Goal: Task Accomplishment & Management: Use online tool/utility

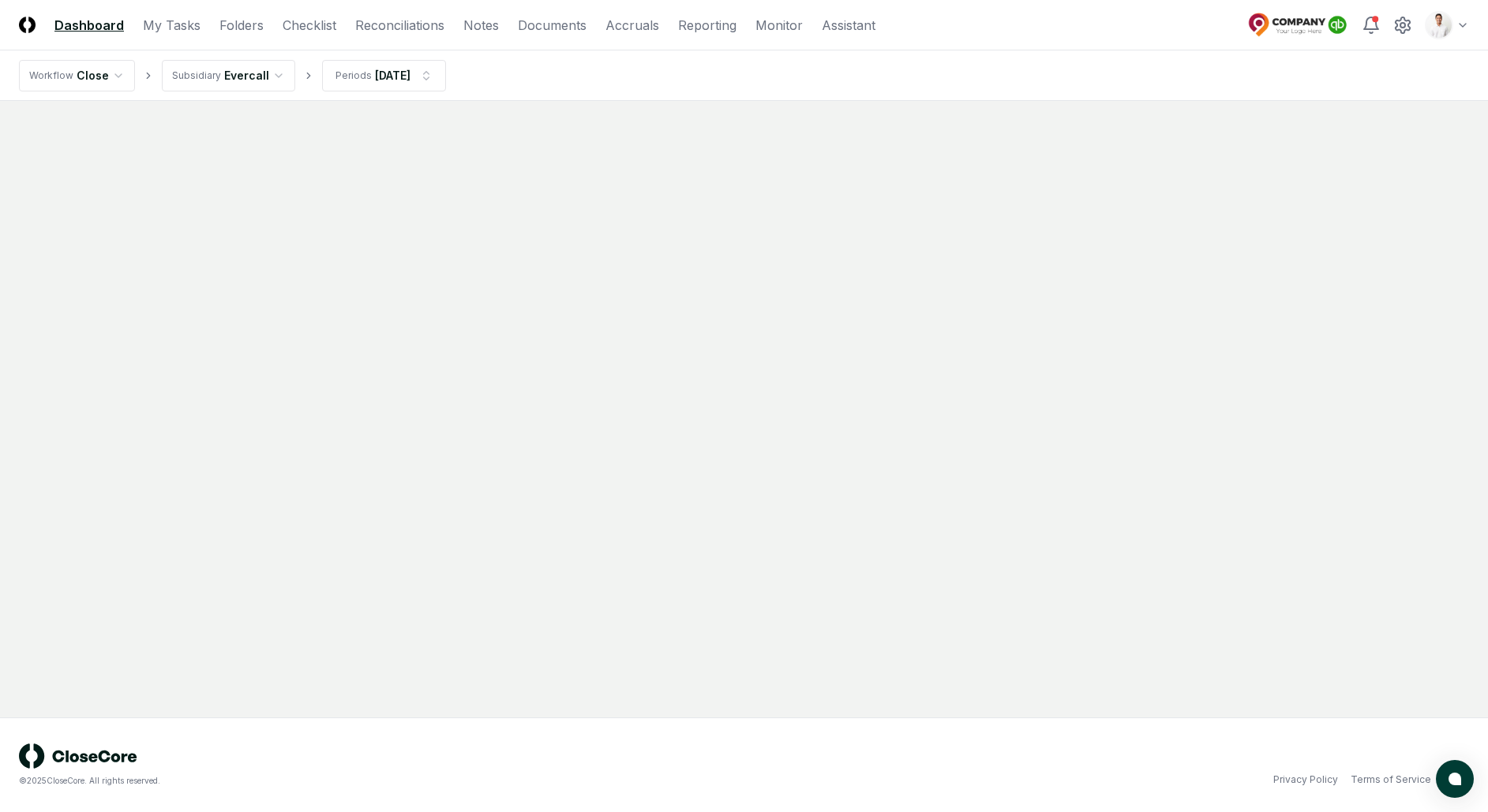
click at [1424, 27] on html "CloseCore Dashboard My Tasks Folders Checklist Reconciliations Notes Documents …" at bounding box center [744, 406] width 1488 height 812
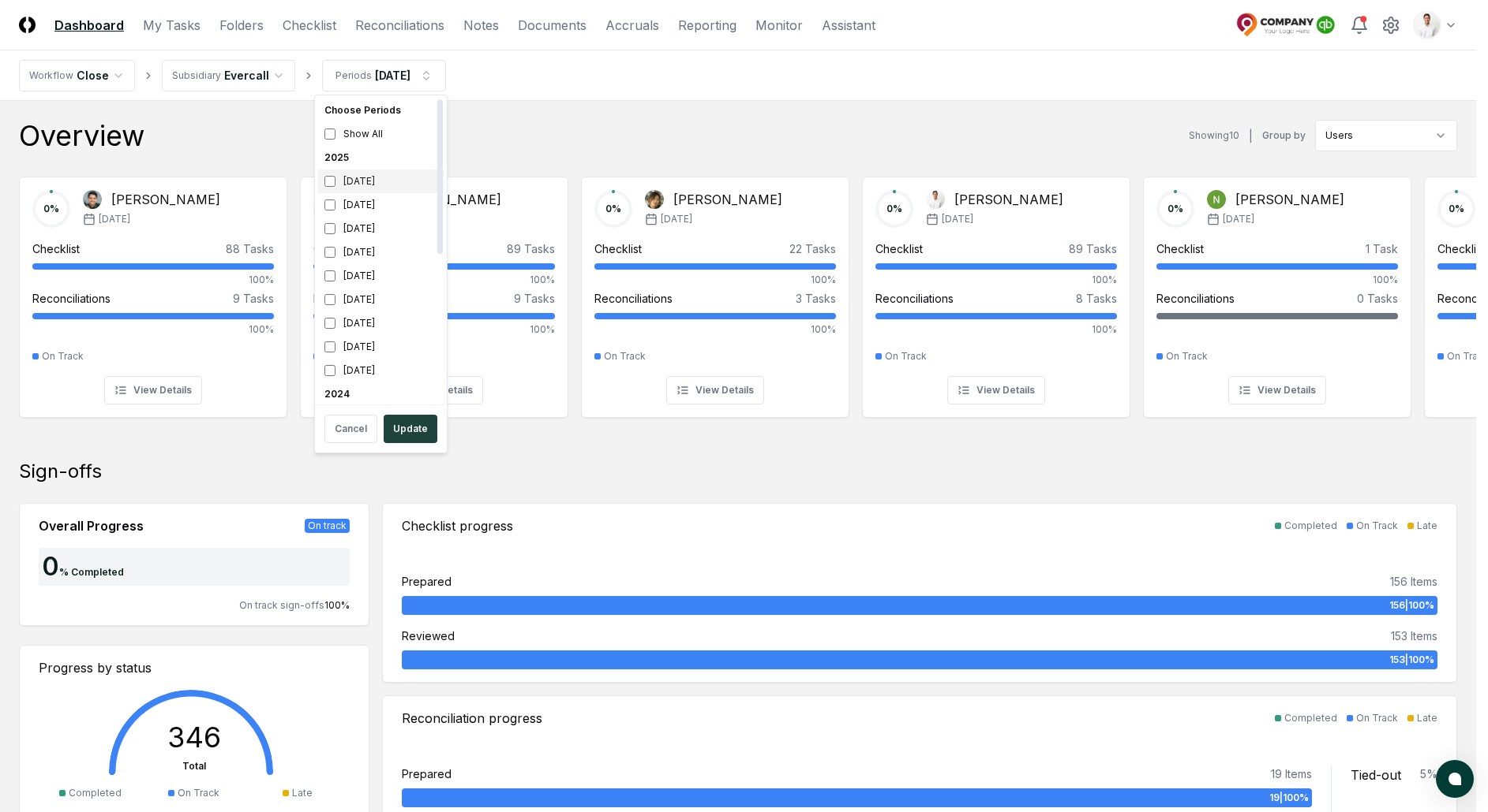
click at [382, 178] on div "[DATE]" at bounding box center [381, 181] width 126 height 24
click at [371, 213] on div "[DATE]" at bounding box center [381, 206] width 126 height 24
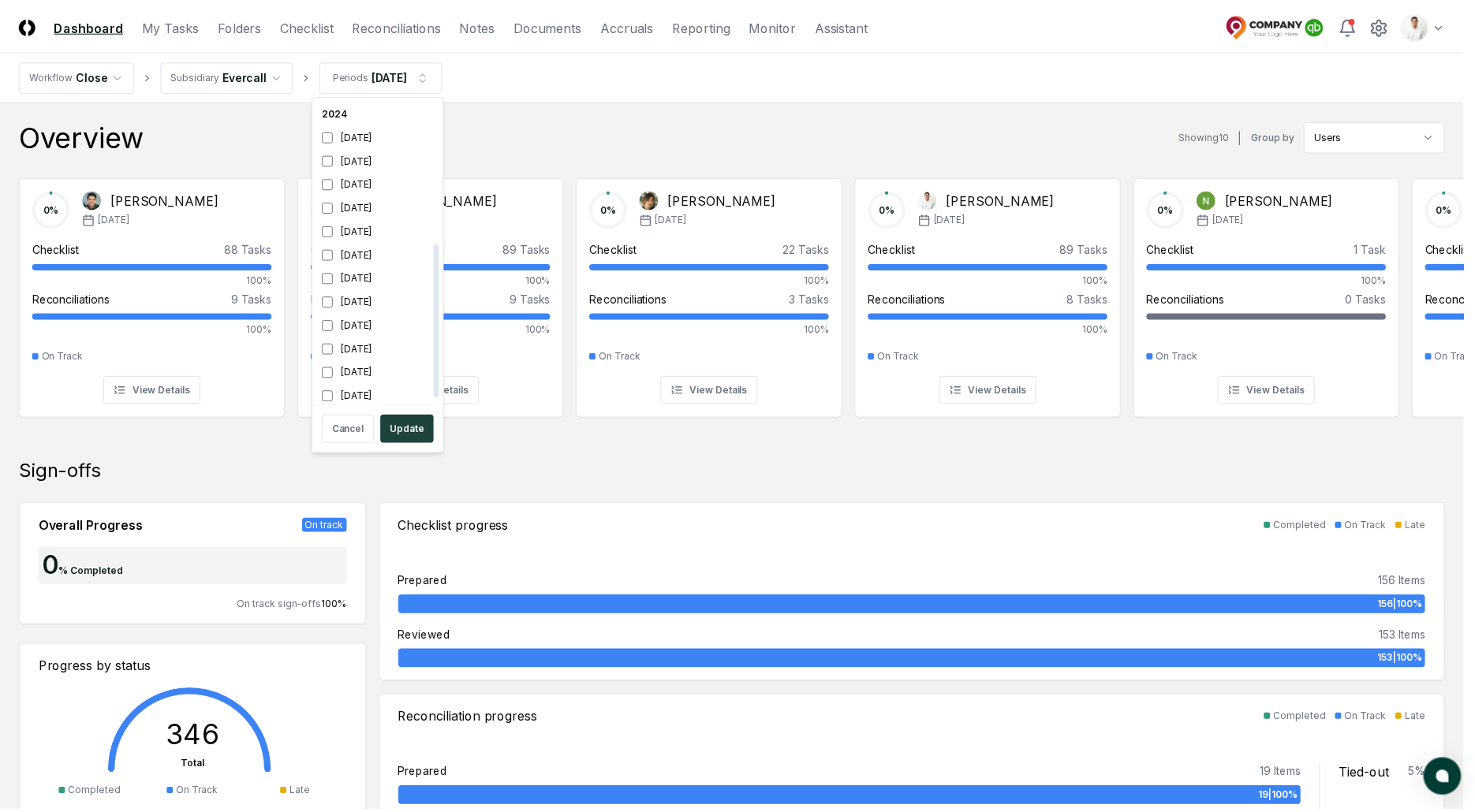
scroll to position [289, 0]
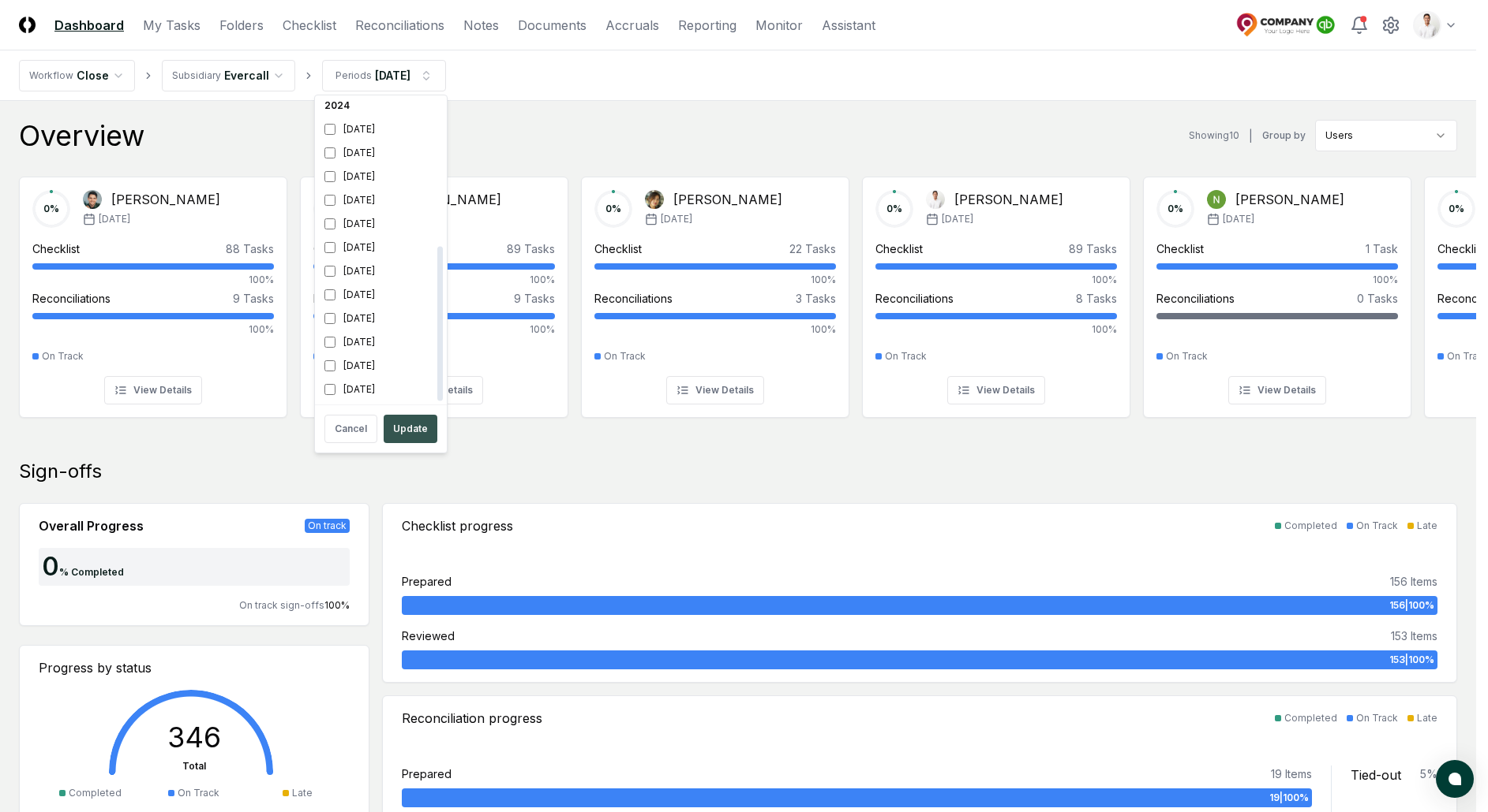
click at [424, 424] on button "Update" at bounding box center [410, 429] width 54 height 28
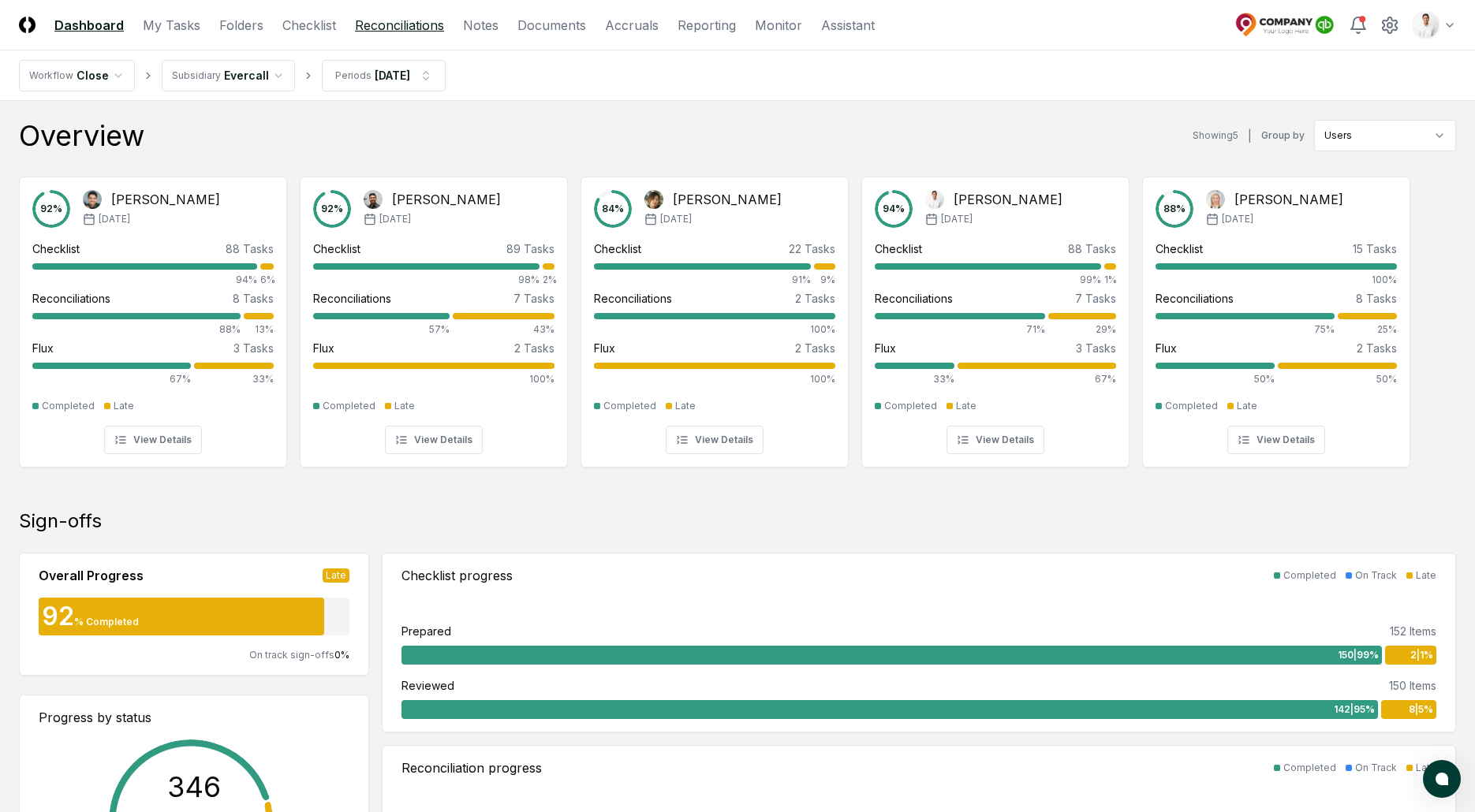
click at [388, 27] on link "Reconciliations" at bounding box center [399, 25] width 89 height 19
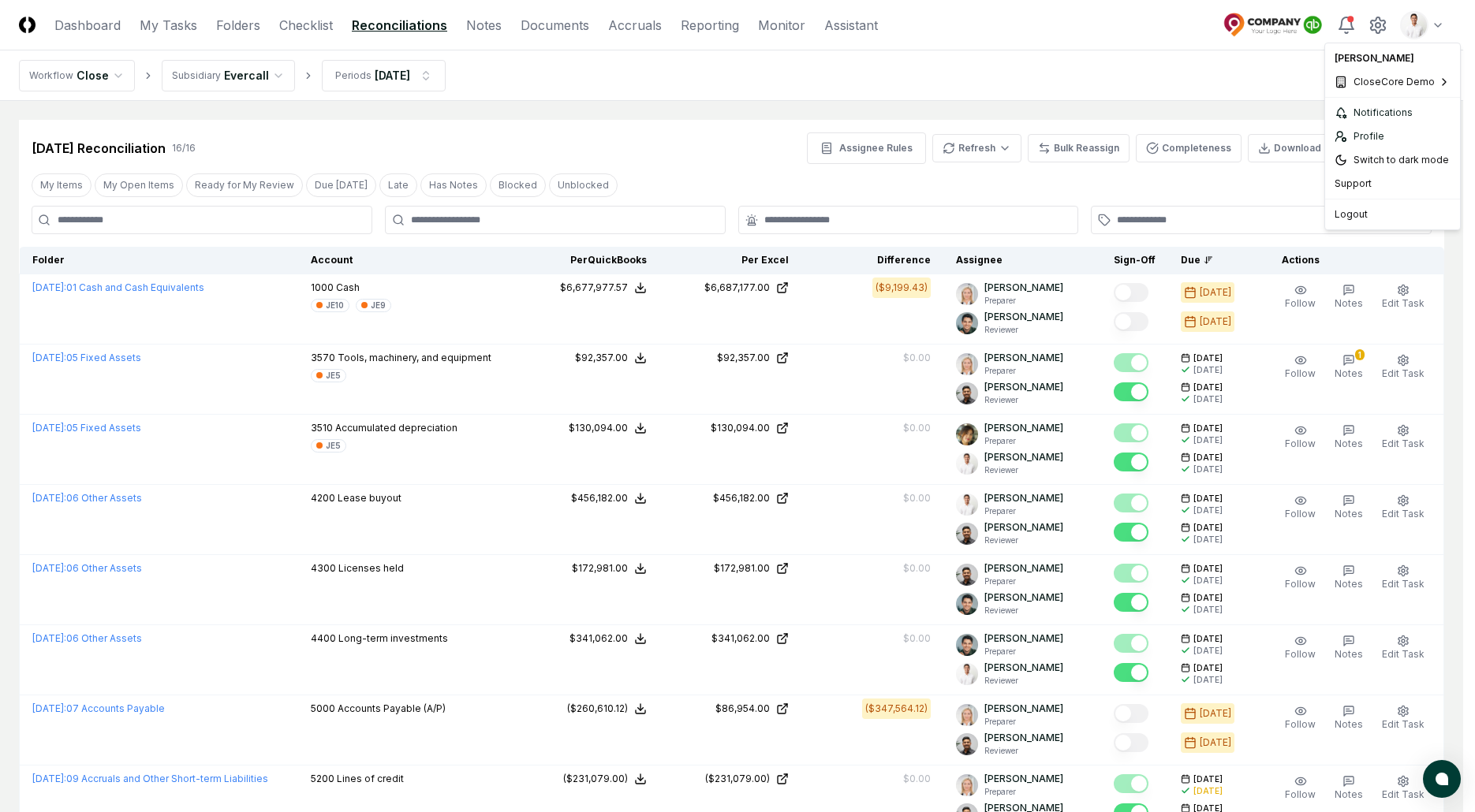
click at [1444, 23] on html "CloseCore Dashboard My Tasks Folders Checklist Reconciliations Notes Documents …" at bounding box center [738, 755] width 1475 height 1512
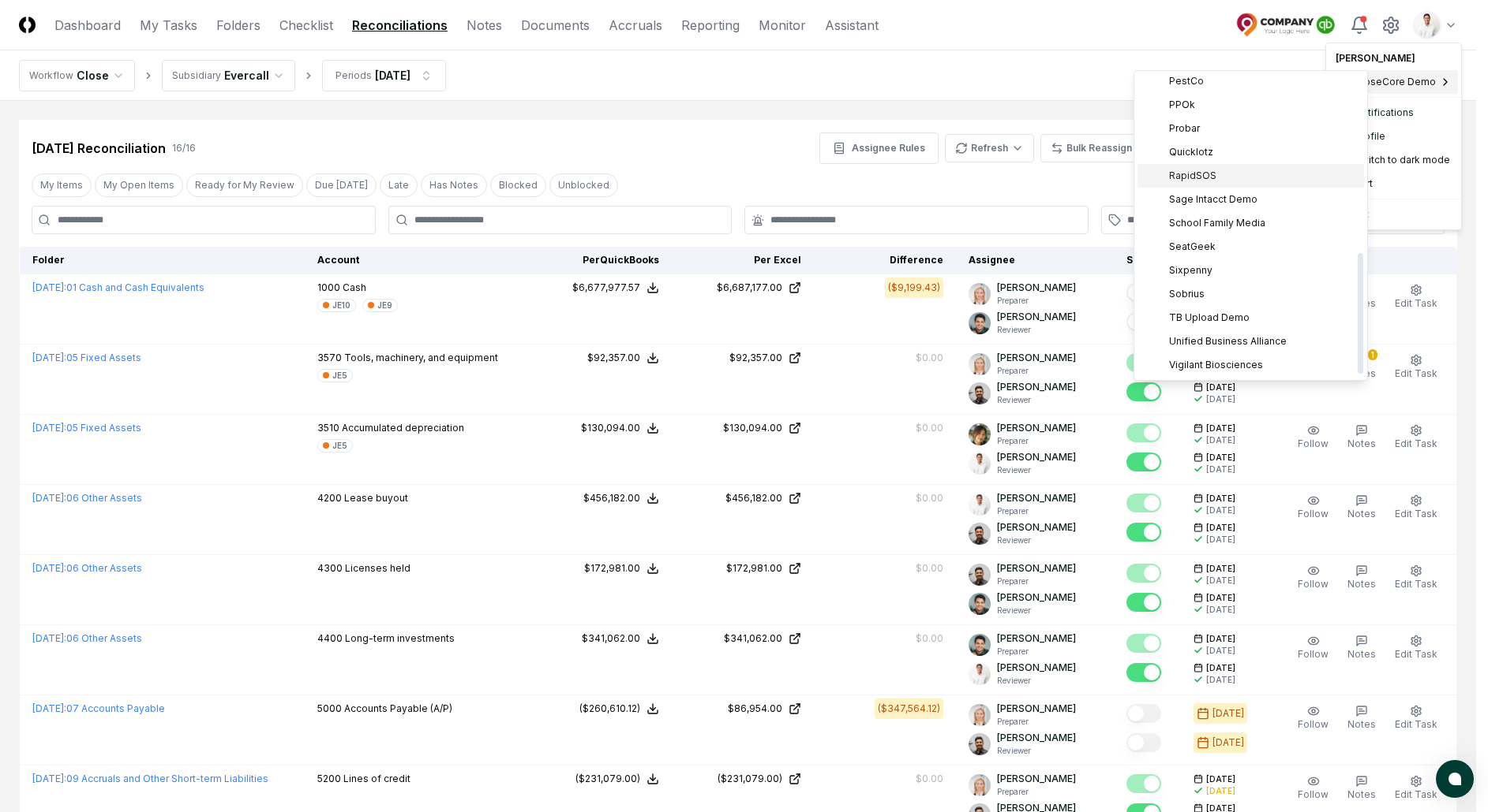
scroll to position [448, 0]
click at [1221, 208] on span "Sage Intacct Demo" at bounding box center [1213, 206] width 89 height 14
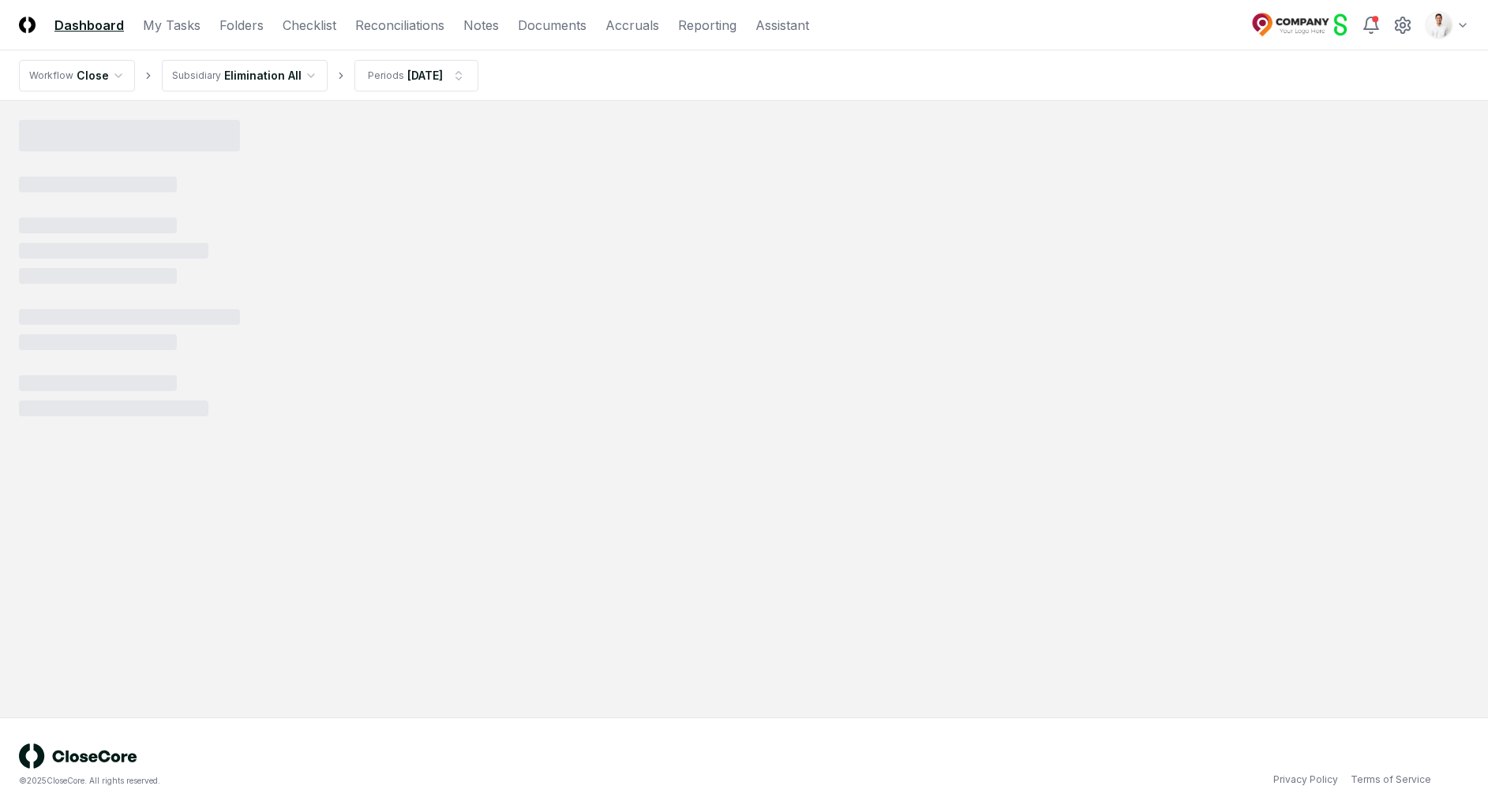
click at [290, 79] on html "CloseCore Dashboard My Tasks Folders Checklist Reconciliations Notes Documents …" at bounding box center [744, 406] width 1488 height 812
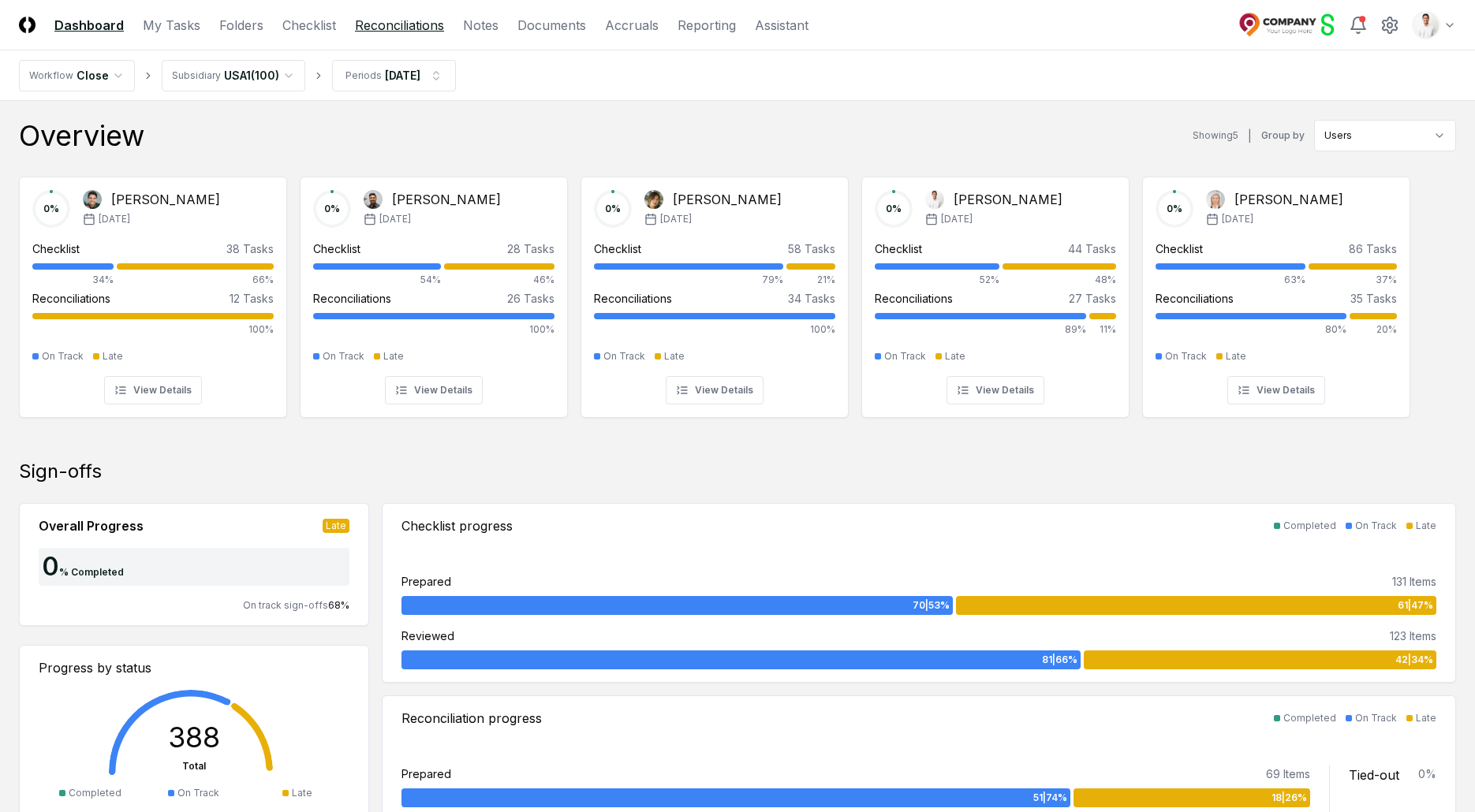
click at [389, 25] on link "Reconciliations" at bounding box center [399, 25] width 89 height 19
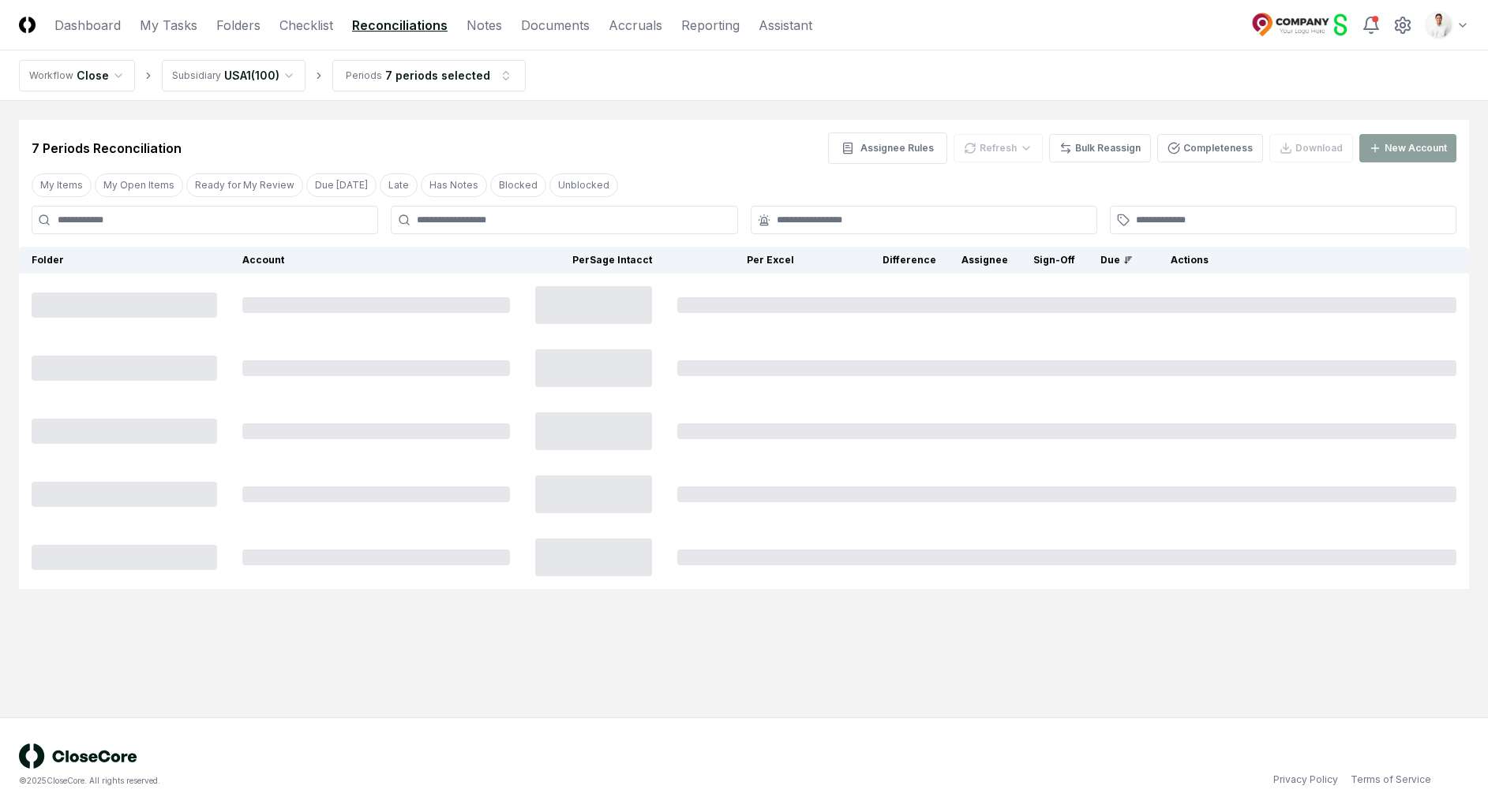
click at [460, 59] on li "Periods 7 periods selected" at bounding box center [429, 75] width 194 height 31
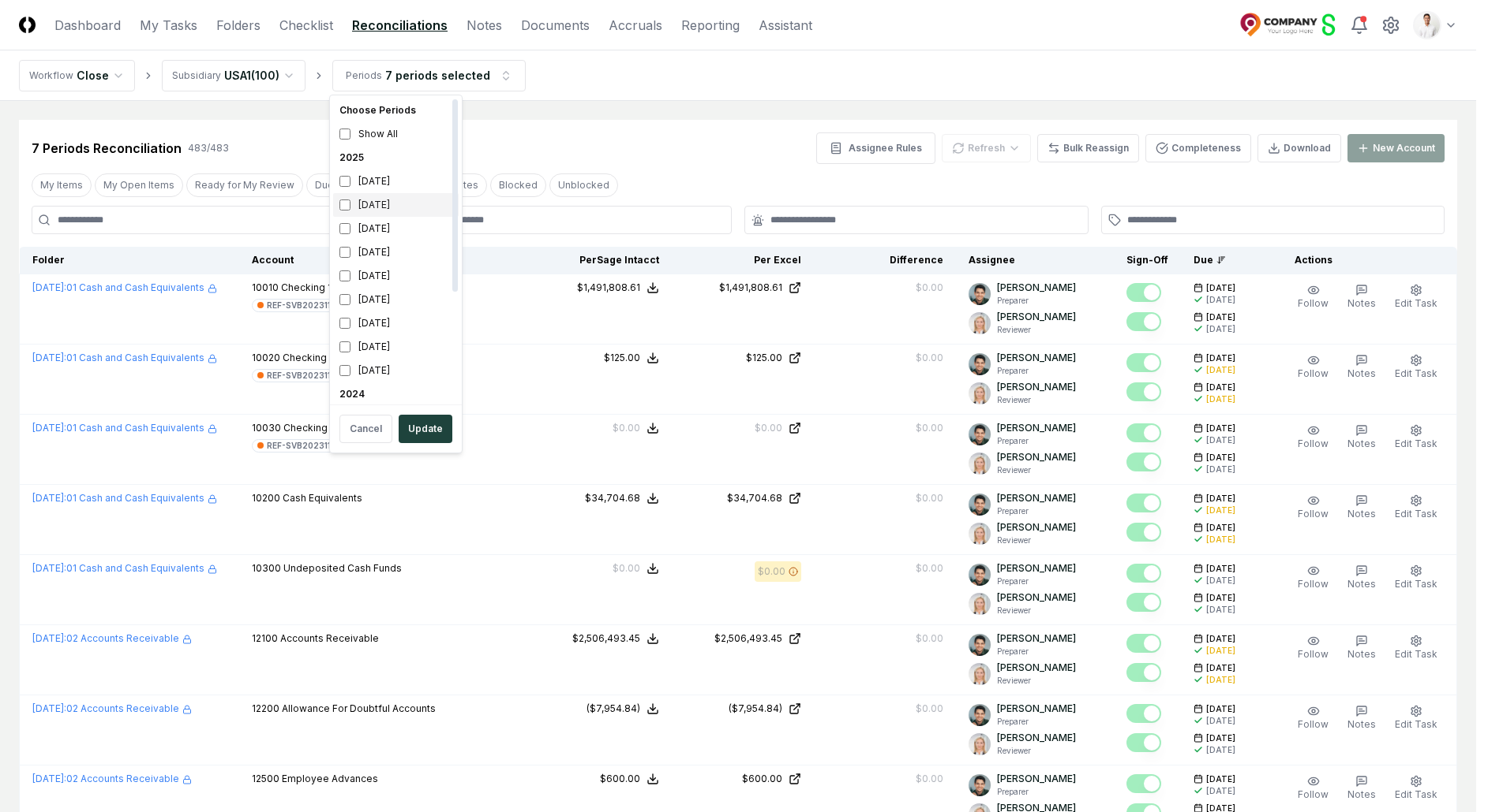
click at [391, 205] on div "[DATE]" at bounding box center [396, 205] width 126 height 24
click at [352, 358] on div "2024" at bounding box center [396, 349] width 126 height 24
click at [353, 348] on div "2024" at bounding box center [396, 349] width 126 height 24
click at [367, 165] on div "[DATE]" at bounding box center [396, 160] width 126 height 24
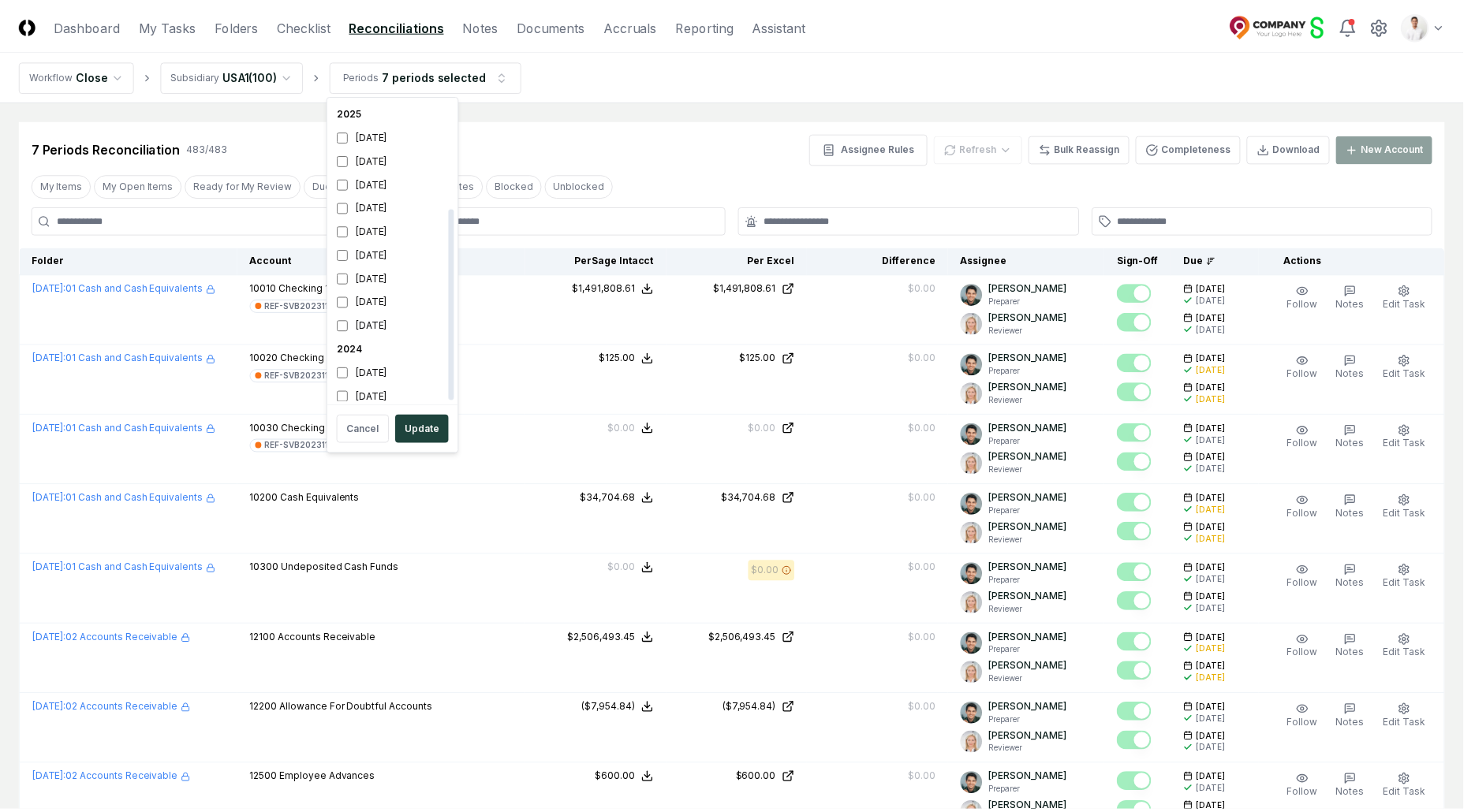
scroll to position [170, 0]
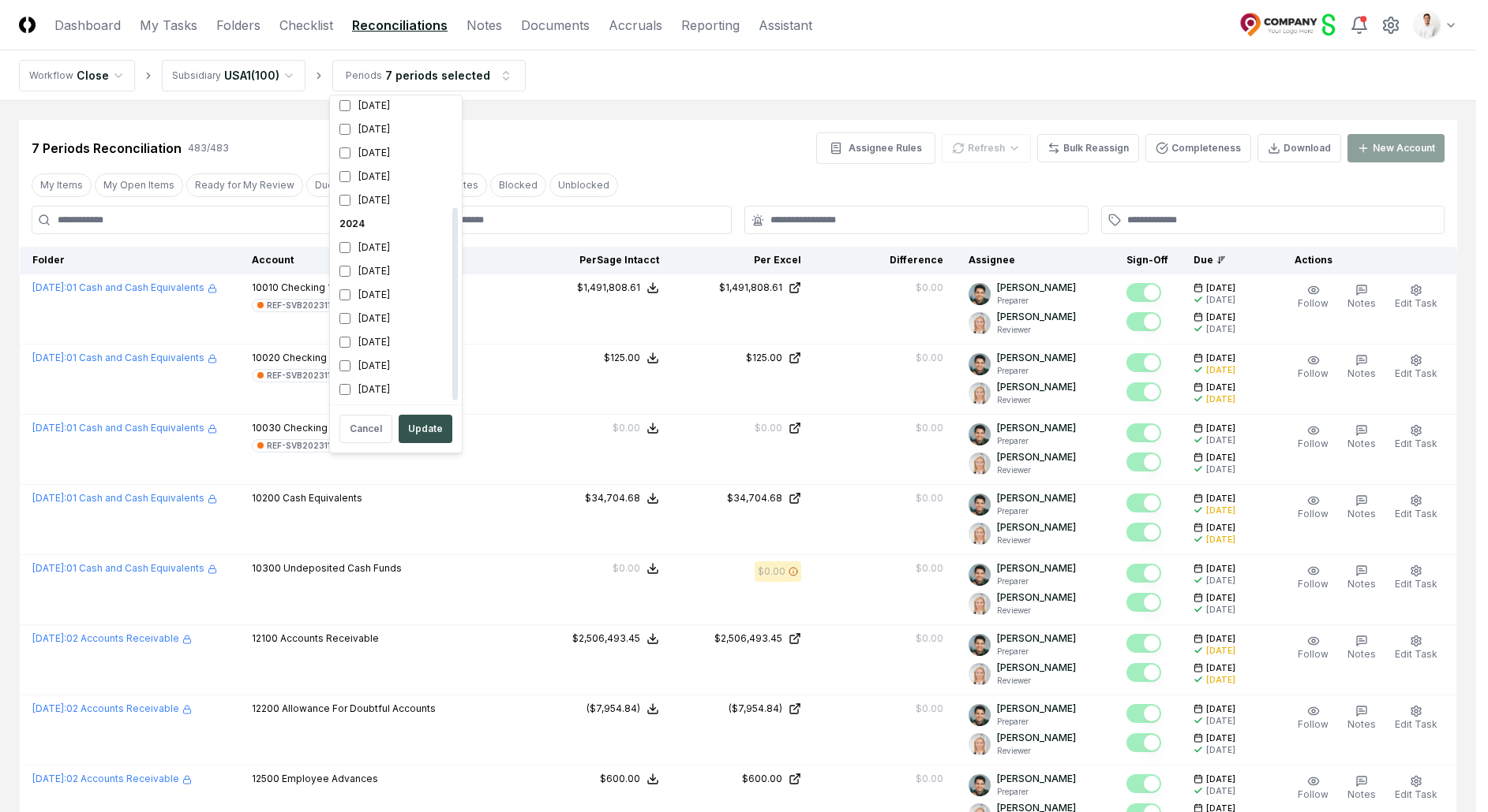
click at [428, 424] on button "Update" at bounding box center [425, 429] width 54 height 28
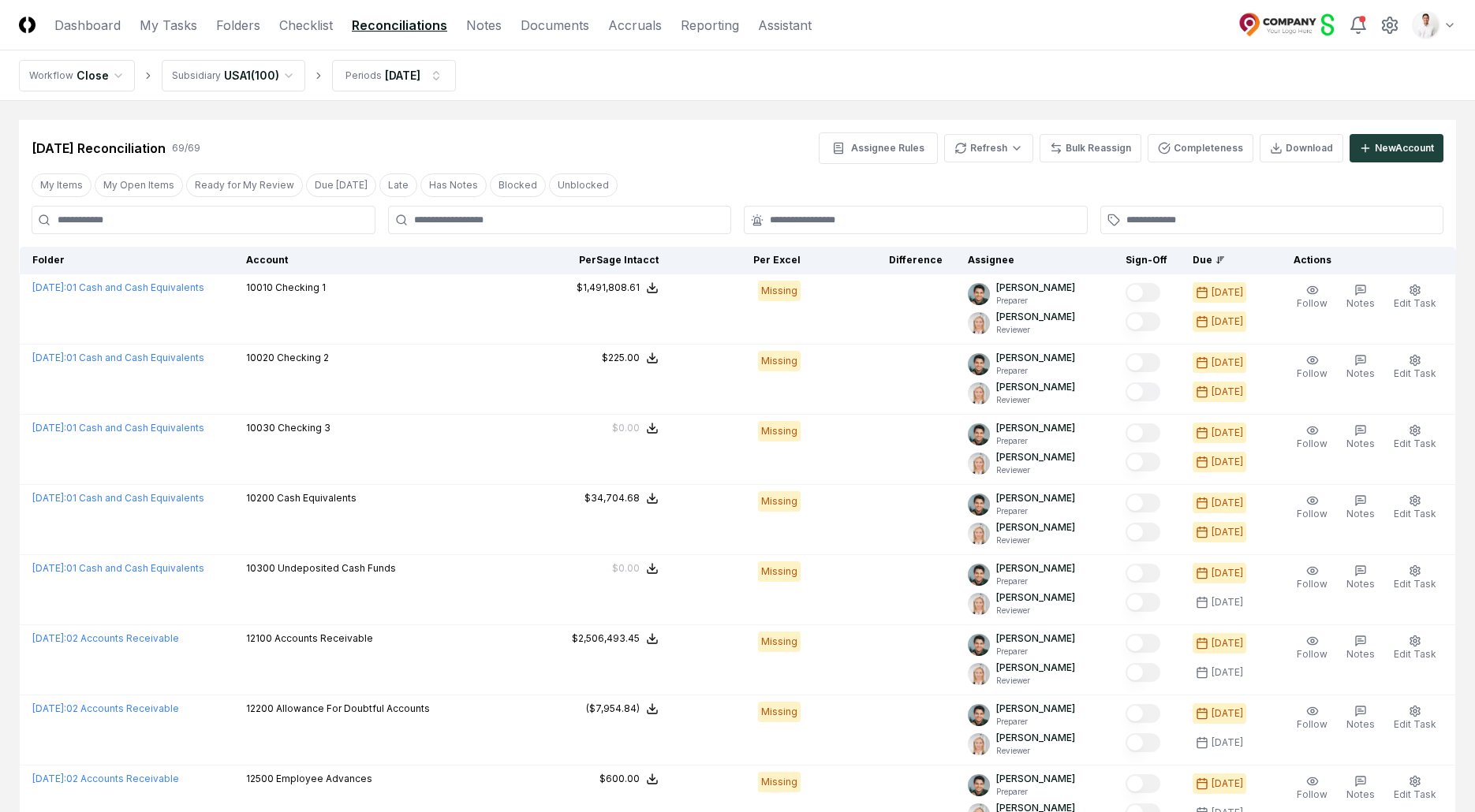
click at [641, 127] on div "[DATE] Reconciliation 69 / 69 Assignee Rules Refresh Bulk Reassign Completeness…" at bounding box center [738, 142] width 1437 height 44
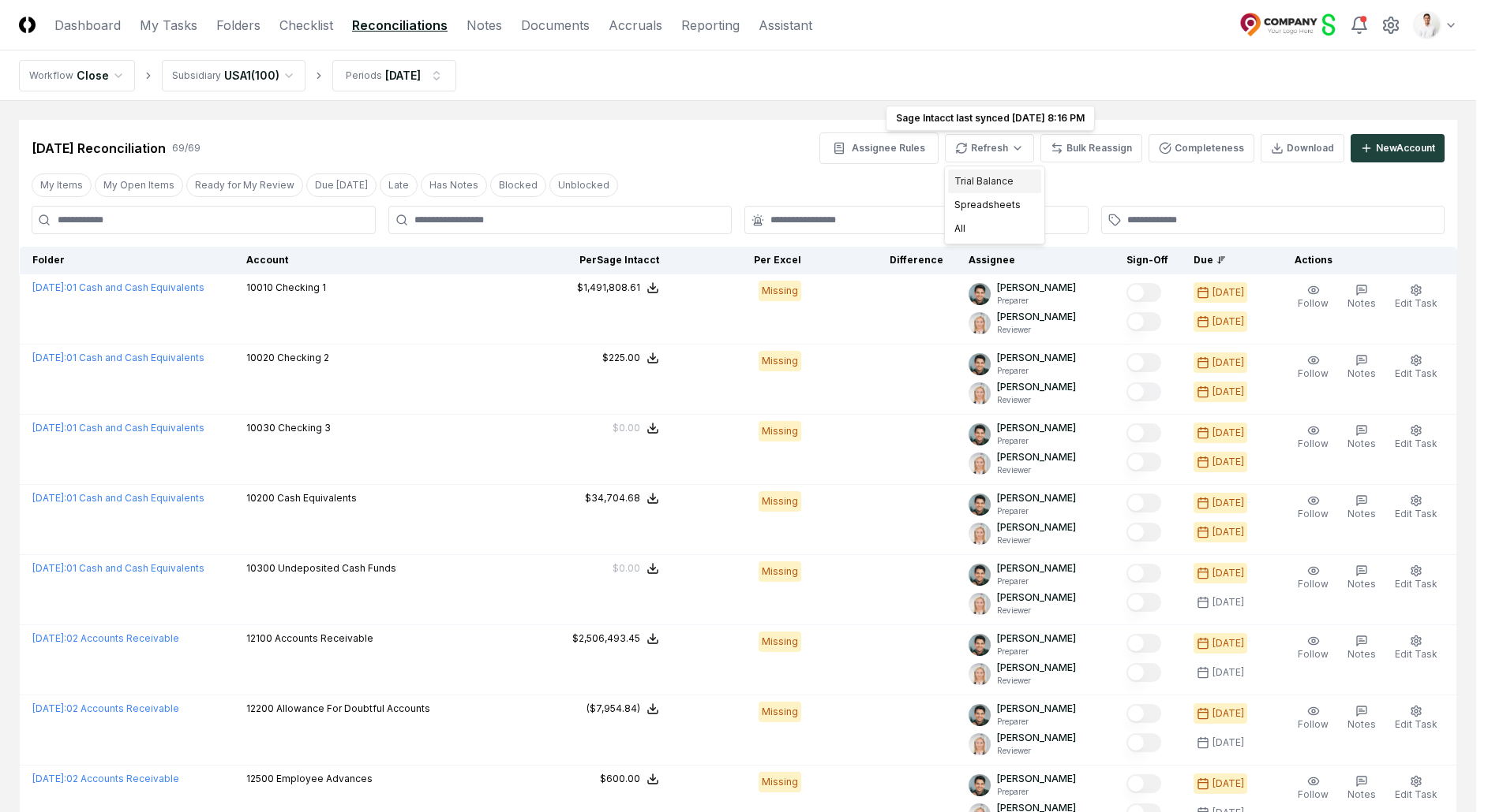
click at [1000, 179] on div "Trial Balance" at bounding box center [994, 181] width 94 height 24
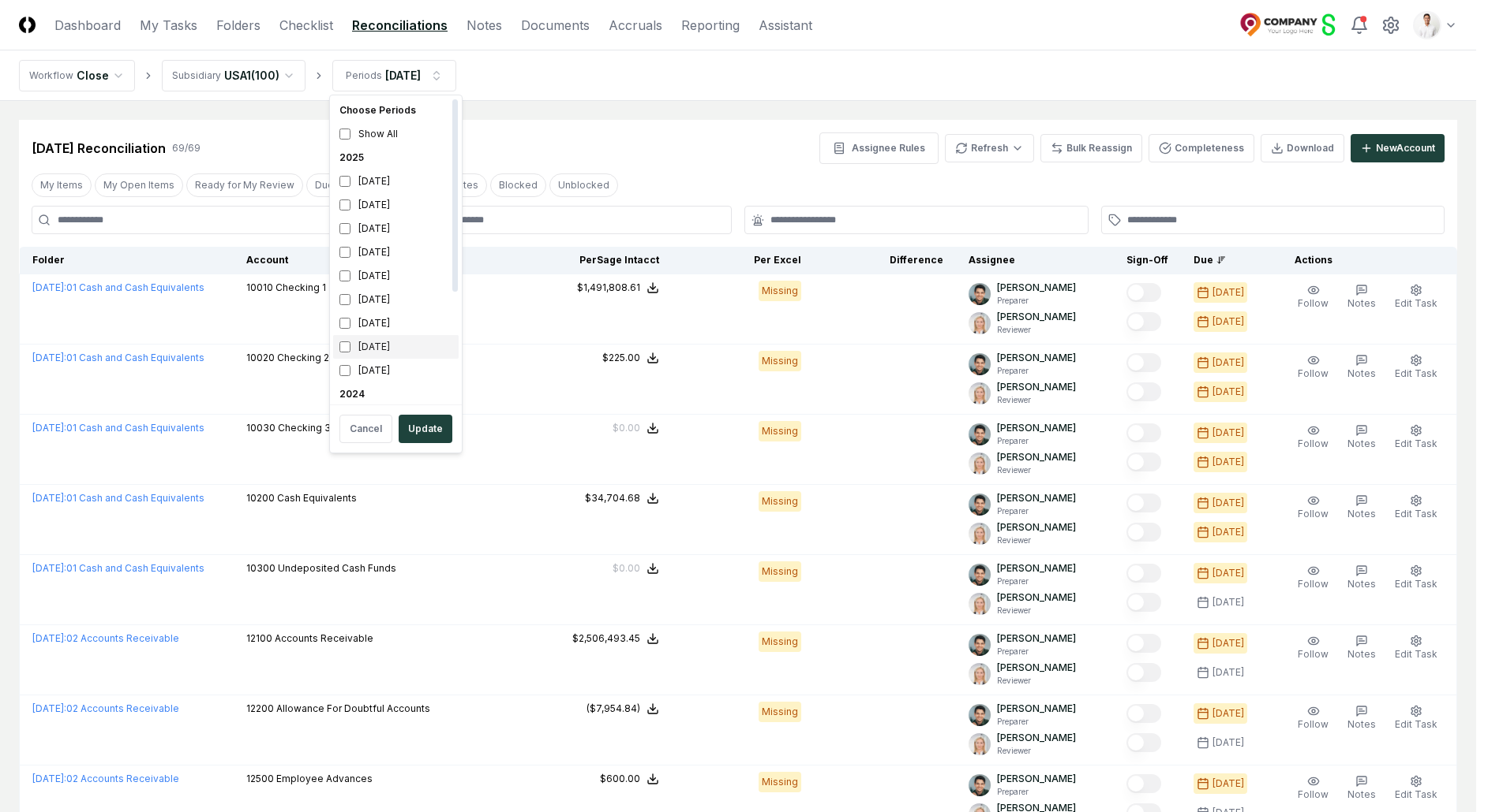
click at [379, 346] on div "[DATE]" at bounding box center [396, 347] width 126 height 24
drag, startPoint x: 378, startPoint y: 201, endPoint x: 376, endPoint y: 226, distance: 25.1
click at [378, 201] on div "[DATE]" at bounding box center [396, 205] width 126 height 24
click at [415, 426] on button "Update" at bounding box center [425, 429] width 54 height 28
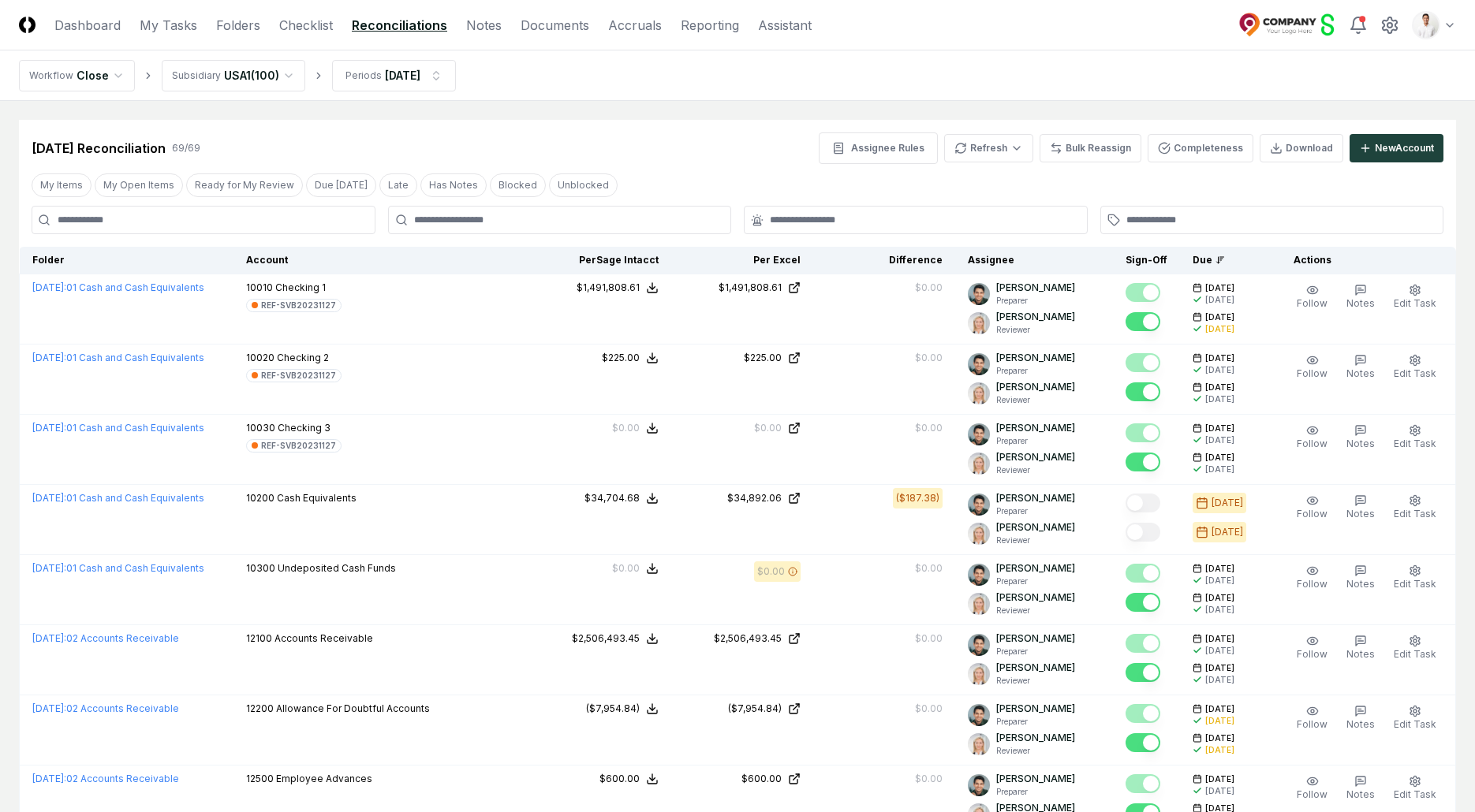
click at [723, 127] on div "[DATE] Reconciliation 69 / 69 Assignee Rules Refresh Bulk Reassign Completeness…" at bounding box center [738, 142] width 1437 height 44
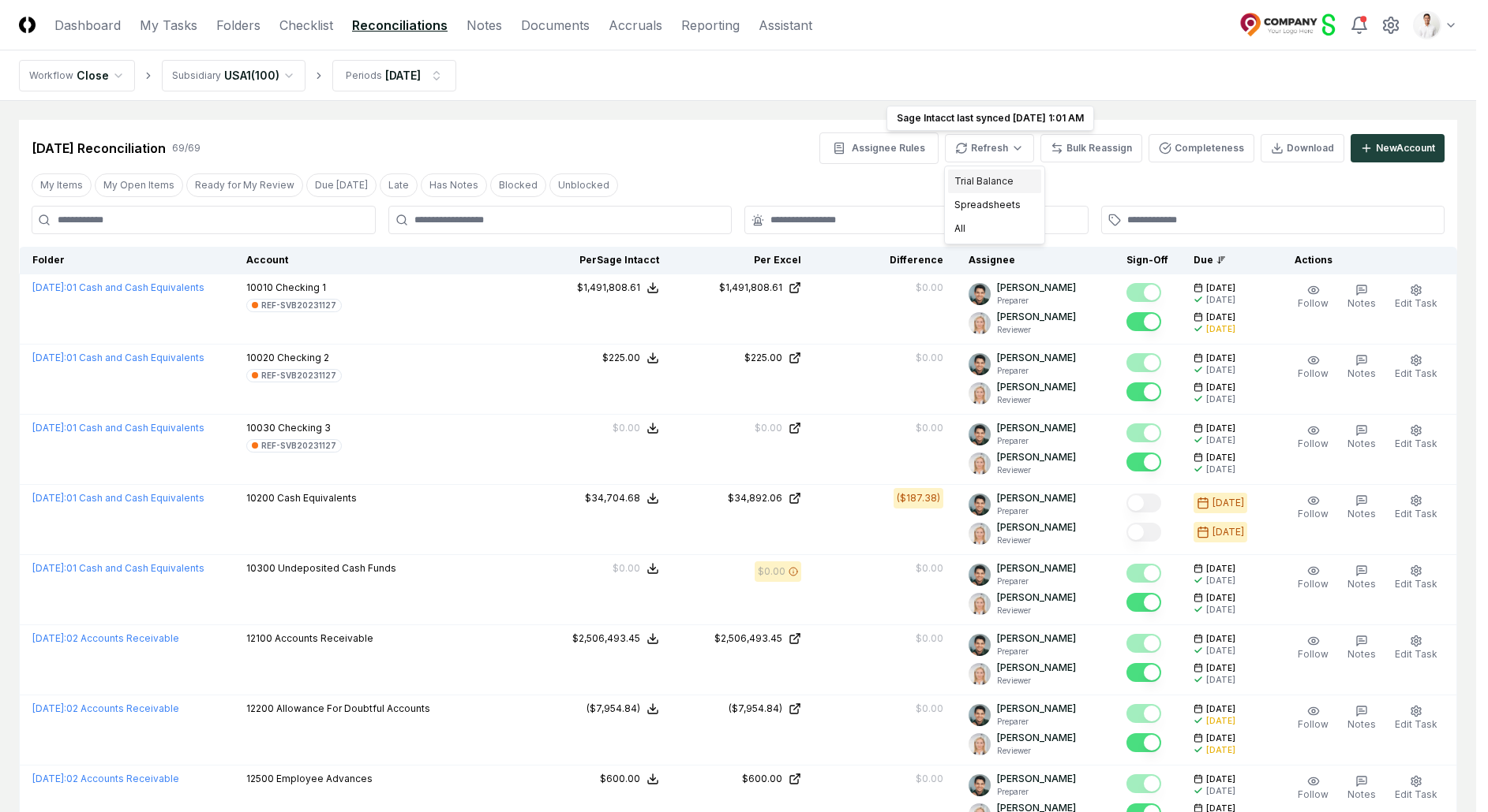
click at [988, 187] on div "Trial Balance" at bounding box center [994, 181] width 94 height 24
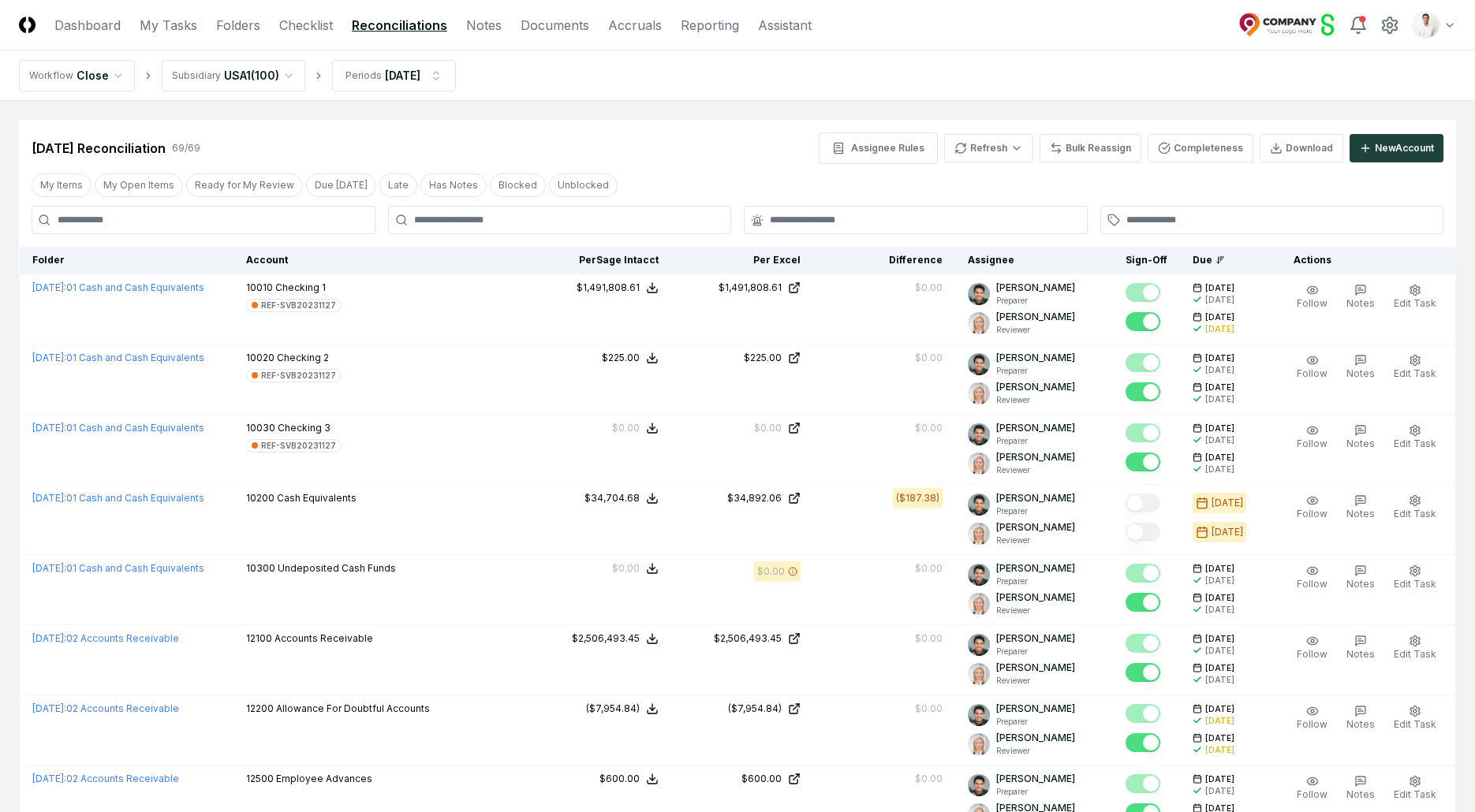
click at [1195, 85] on nav "Workflow Close Subsidiary [GEOGRAPHIC_DATA] ( 100 ) Periods [DATE]" at bounding box center [738, 75] width 1475 height 50
